Goal: Find specific page/section: Find specific page/section

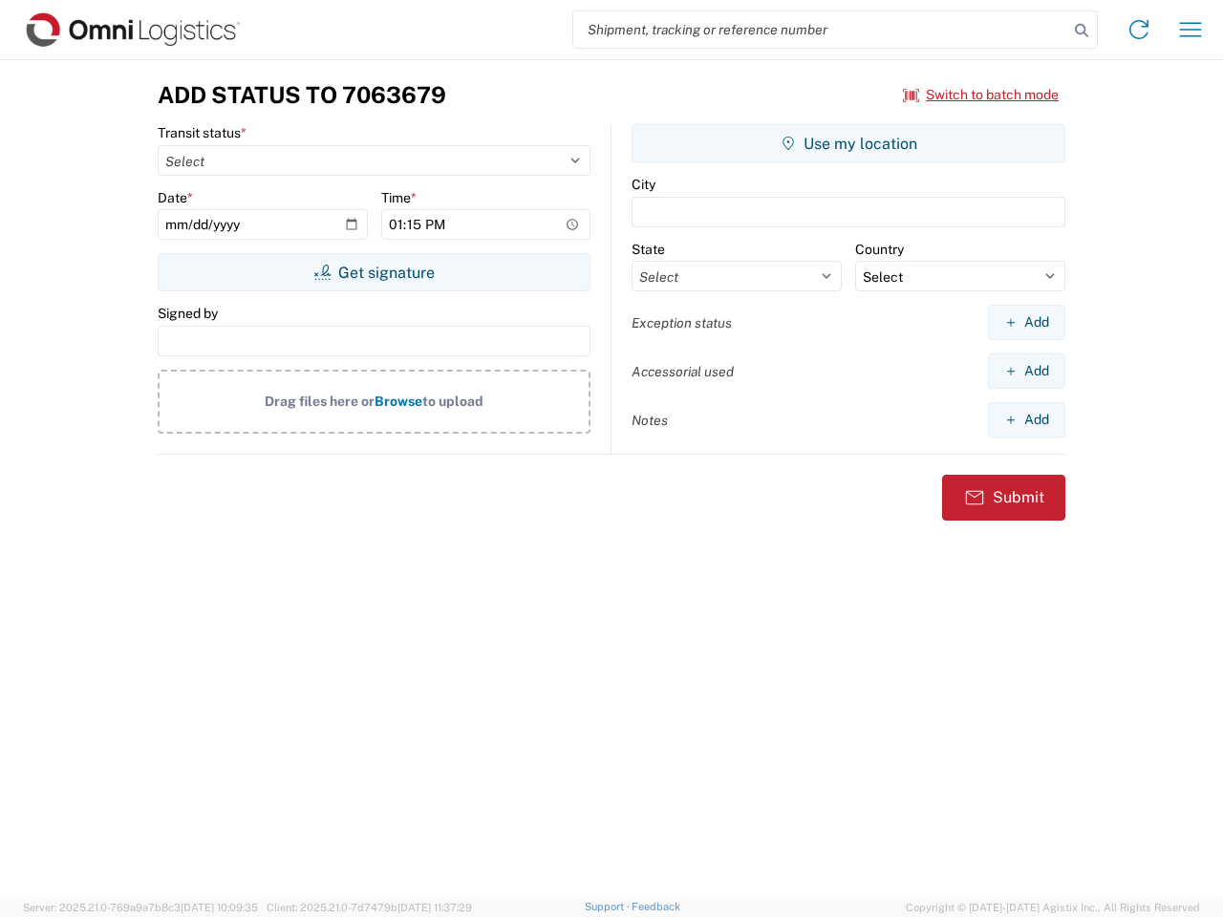
click at [820, 30] on input "search" at bounding box center [820, 29] width 495 height 36
click at [1081, 31] on icon at bounding box center [1081, 30] width 27 height 27
click at [1138, 30] on icon at bounding box center [1138, 29] width 31 height 31
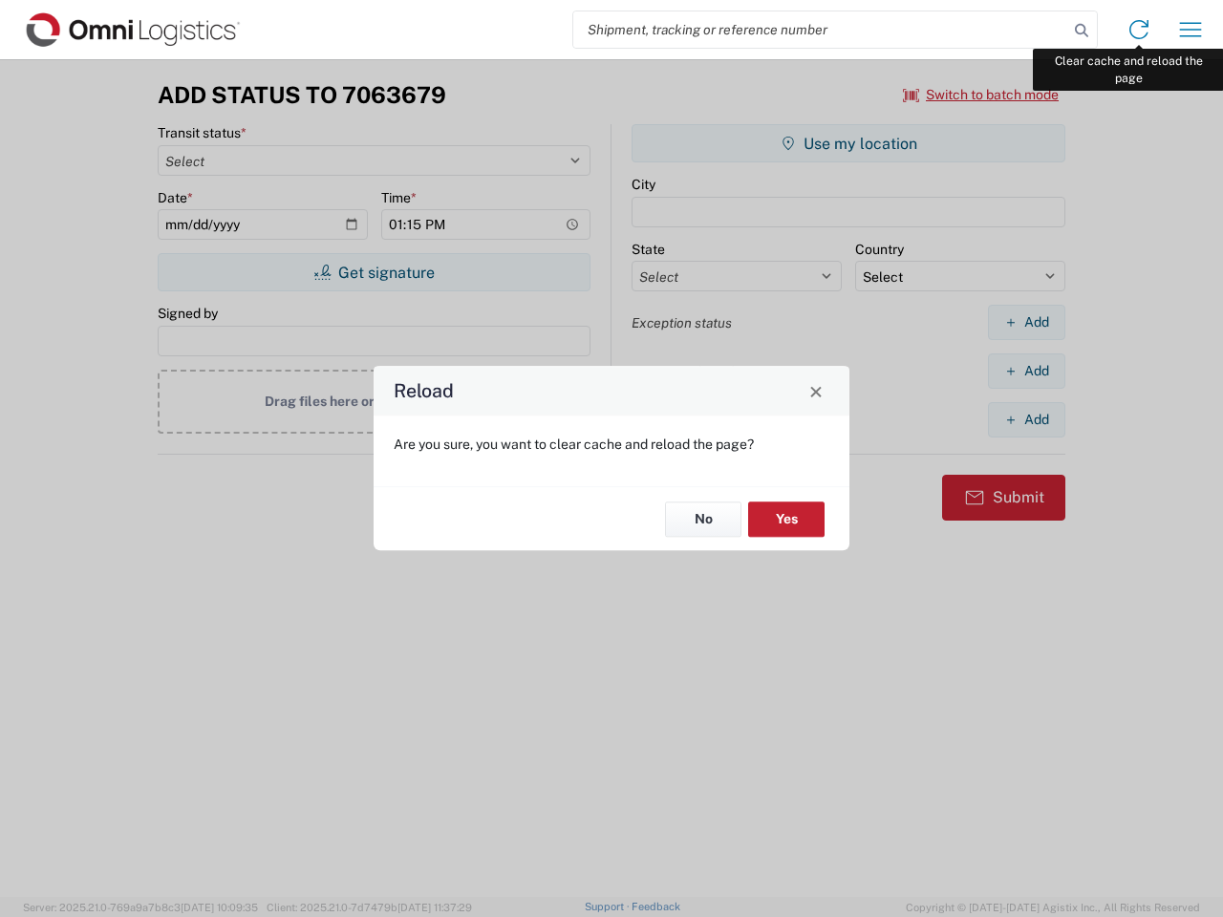
click at [1190, 30] on div "Reload Are you sure, you want to clear cache and reload the page? No Yes" at bounding box center [611, 458] width 1223 height 917
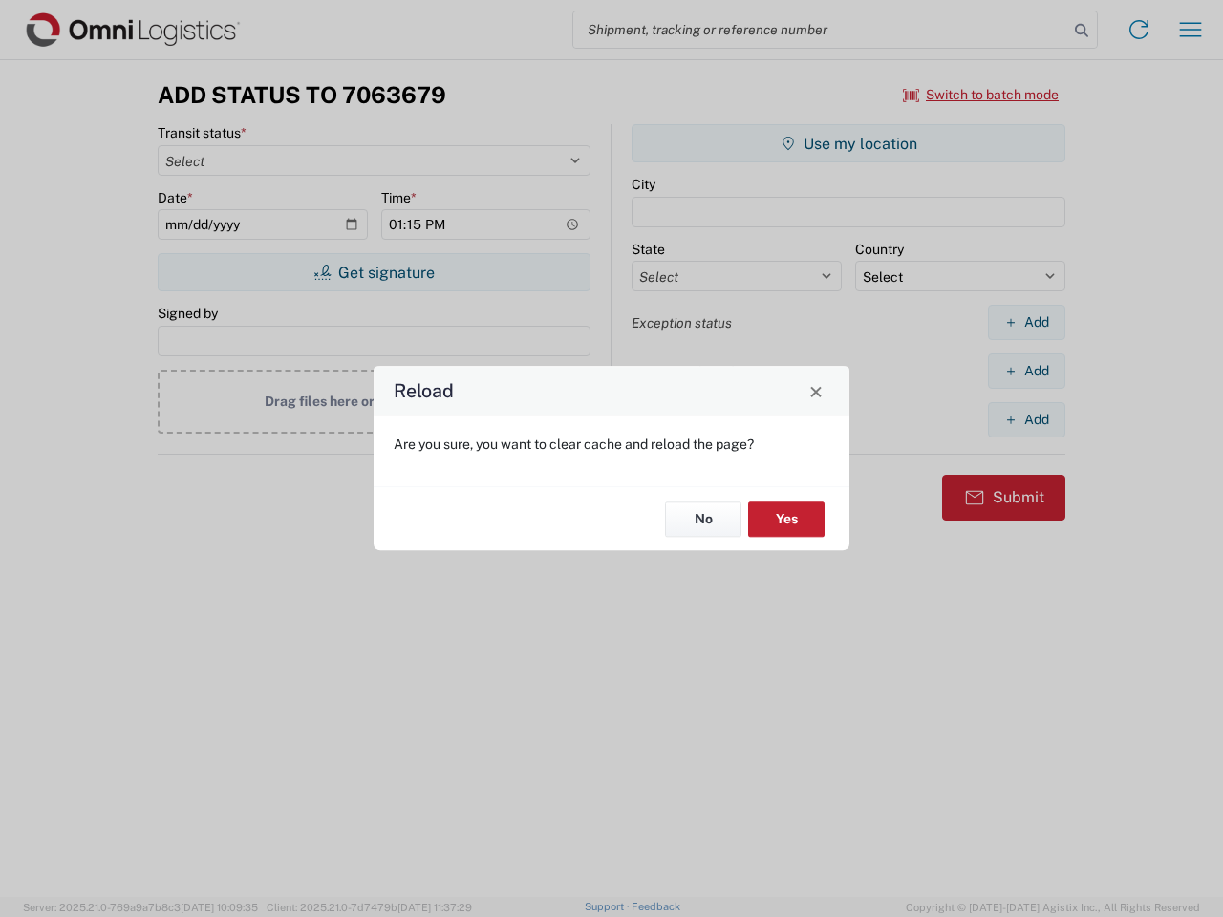
click at [981, 95] on div "Reload Are you sure, you want to clear cache and reload the page? No Yes" at bounding box center [611, 458] width 1223 height 917
click at [373, 272] on div "Reload Are you sure, you want to clear cache and reload the page? No Yes" at bounding box center [611, 458] width 1223 height 917
click at [848, 143] on div "Reload Are you sure, you want to clear cache and reload the page? No Yes" at bounding box center [611, 458] width 1223 height 917
click at [1026, 322] on div "Reload Are you sure, you want to clear cache and reload the page? No Yes" at bounding box center [611, 458] width 1223 height 917
click at [1026, 371] on div "Reload Are you sure, you want to clear cache and reload the page? No Yes" at bounding box center [611, 458] width 1223 height 917
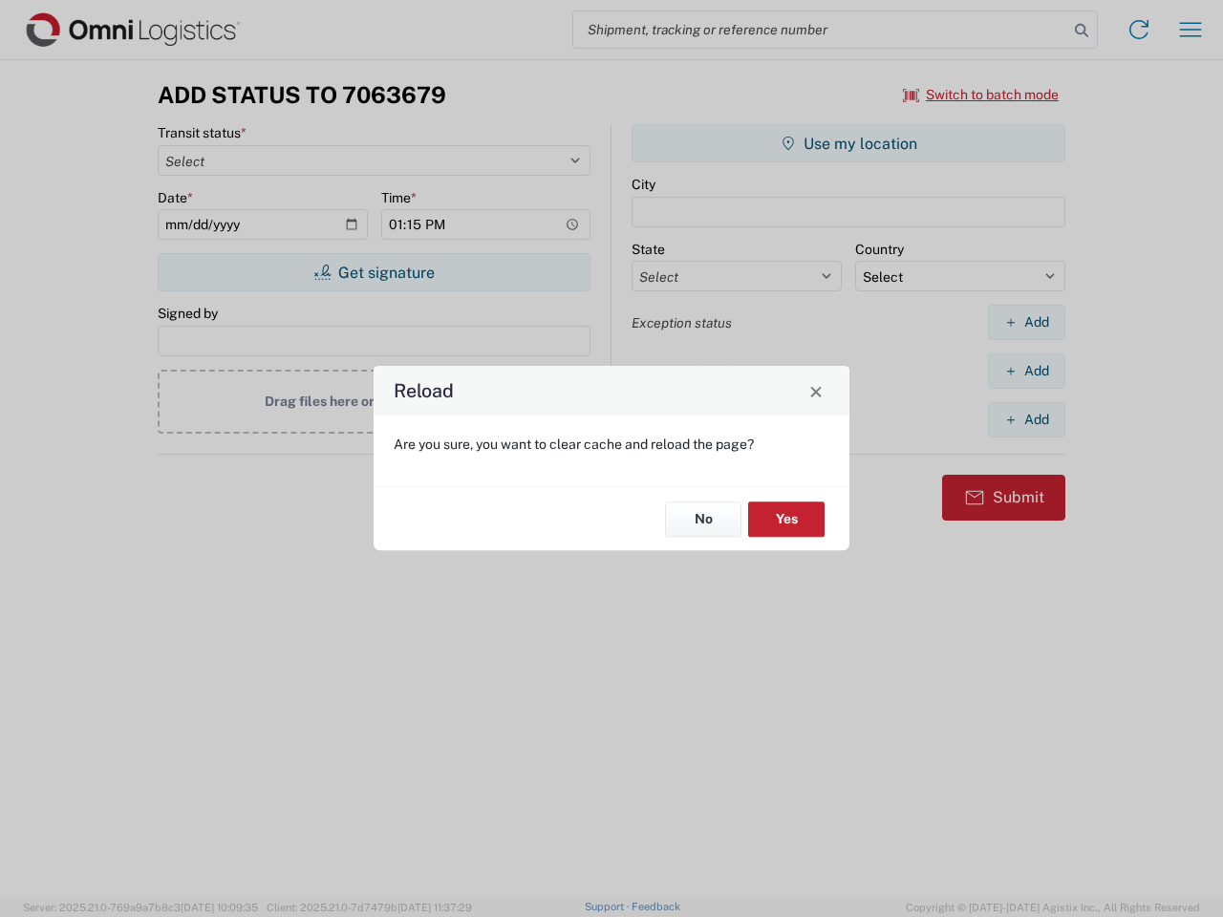
click at [1026, 419] on div "Reload Are you sure, you want to clear cache and reload the page? No Yes" at bounding box center [611, 458] width 1223 height 917
